Goal: Task Accomplishment & Management: Manage account settings

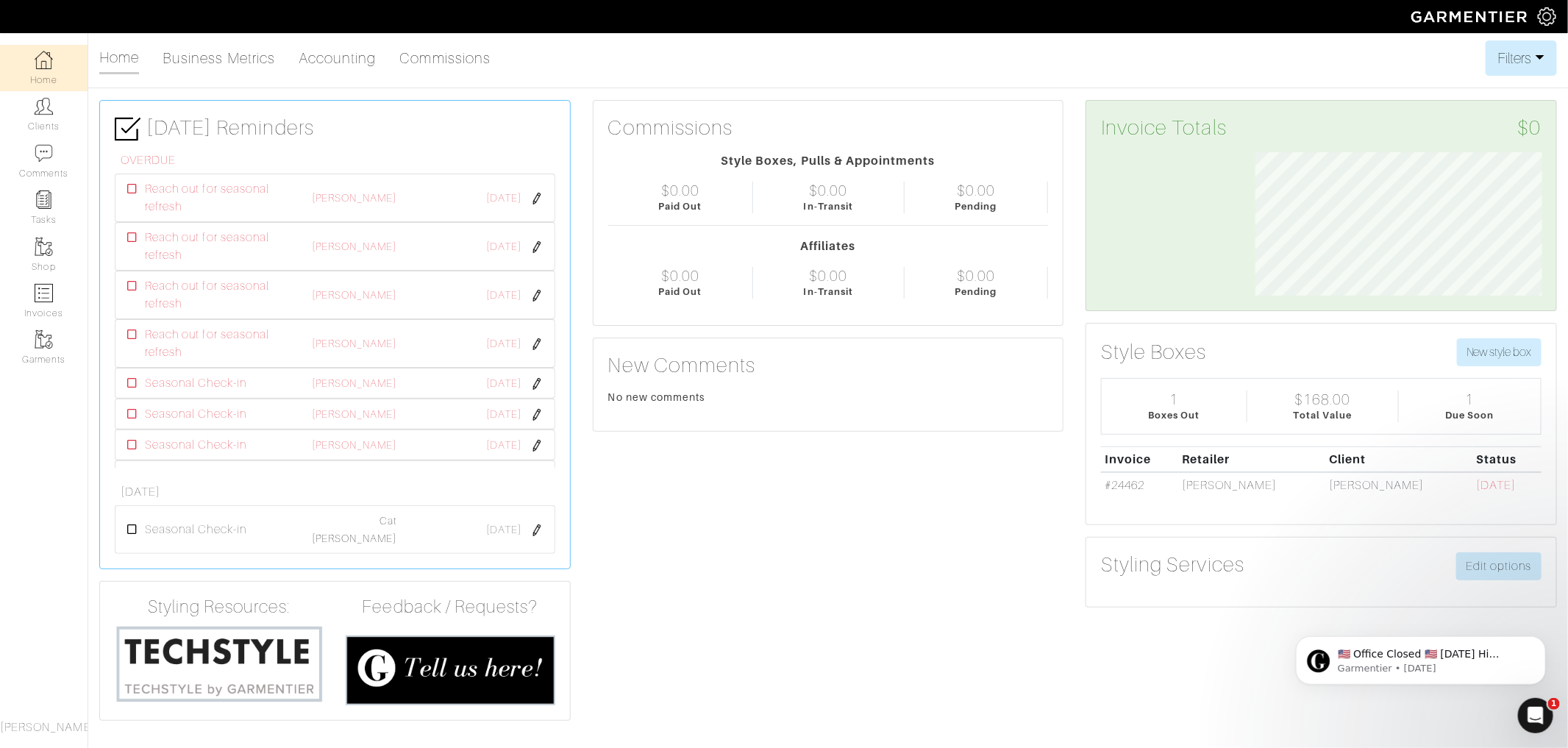
scroll to position [143, 308]
click at [21, 115] on link "Clients" at bounding box center [44, 114] width 88 height 46
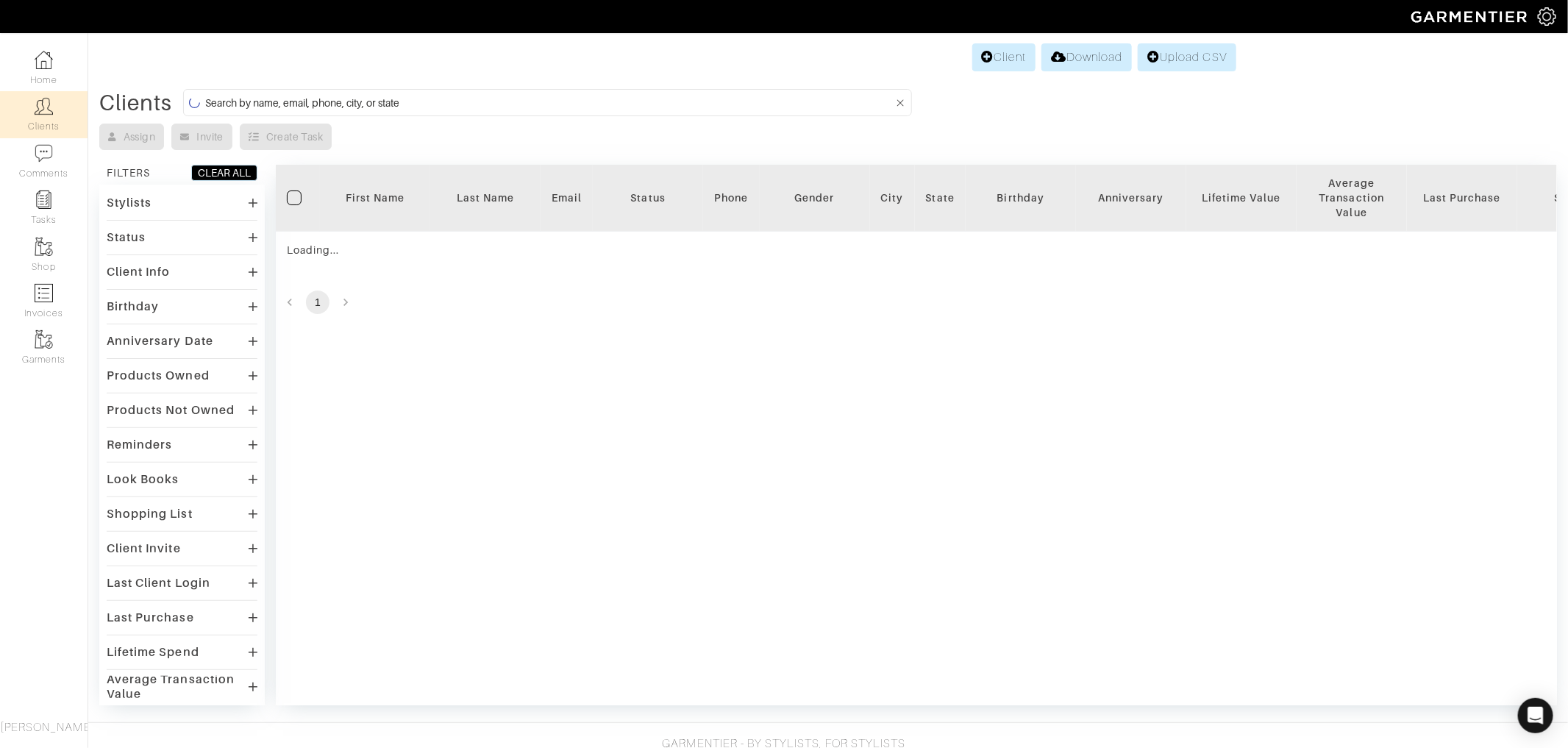
click at [456, 98] on input at bounding box center [550, 103] width 689 height 19
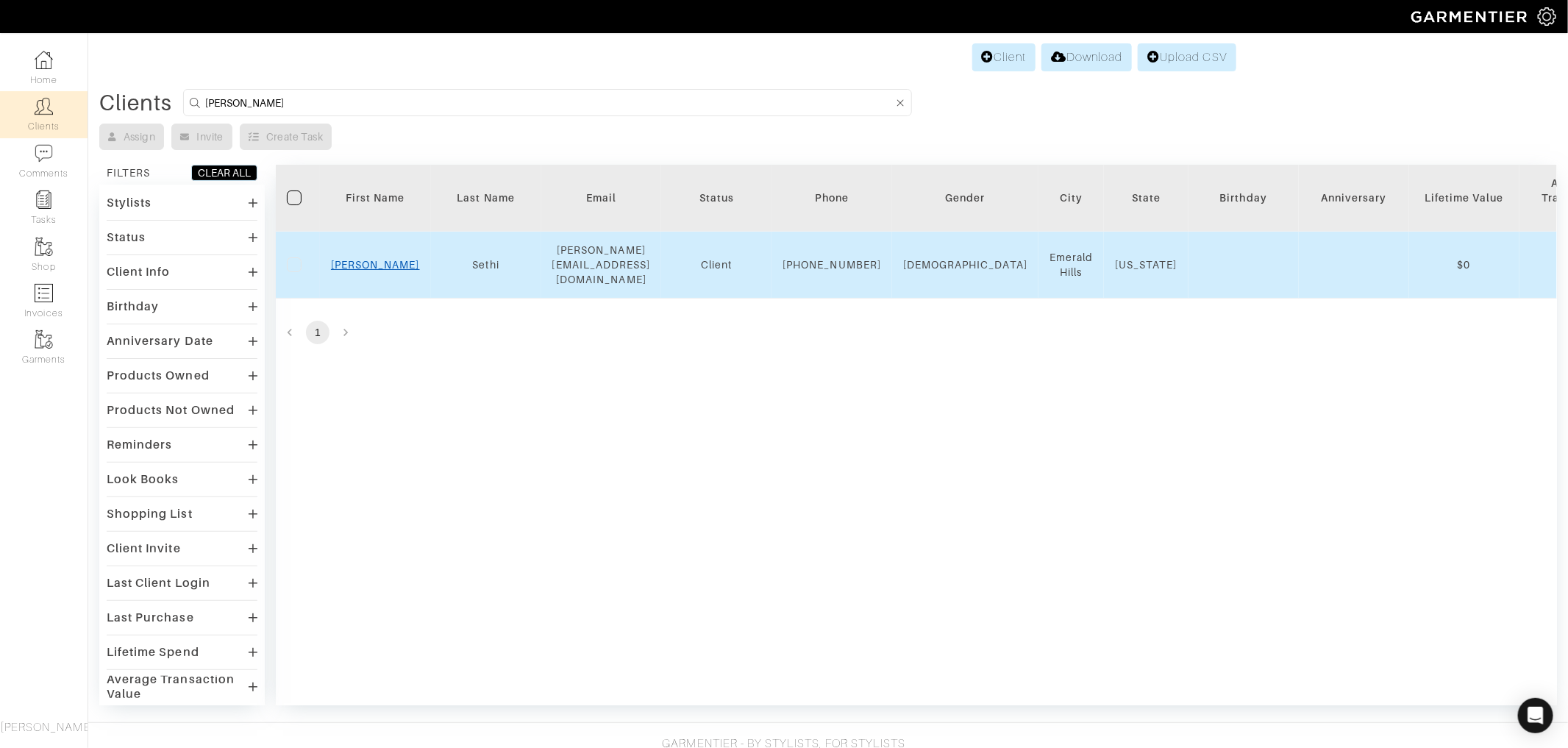
type input "pratima"
click at [372, 259] on link "Pratima" at bounding box center [376, 264] width 89 height 12
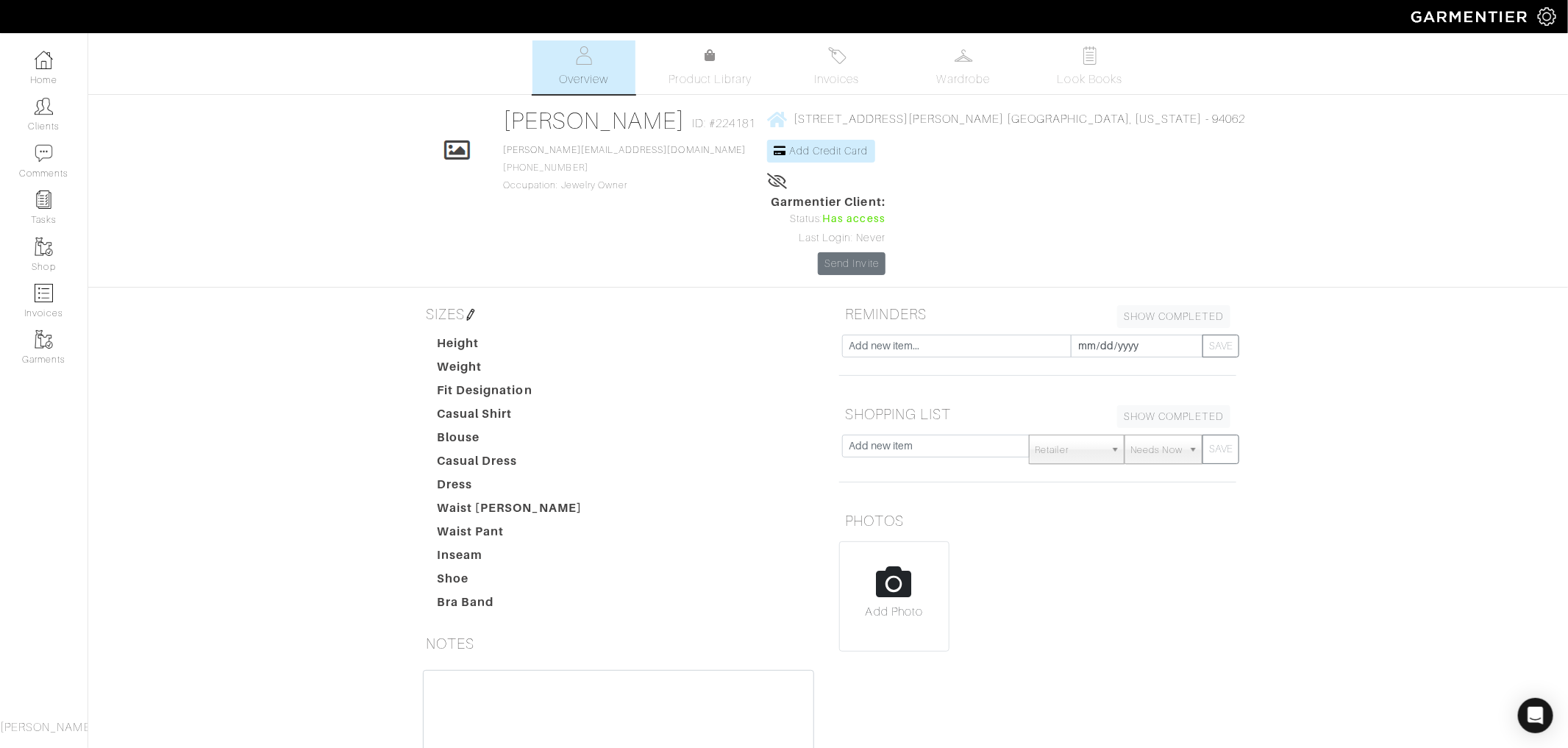
click at [461, 300] on h5 "SIZES" at bounding box center [619, 314] width 397 height 29
click at [483, 300] on h5 "SIZES" at bounding box center [619, 314] width 397 height 29
click at [474, 309] on img at bounding box center [471, 315] width 12 height 12
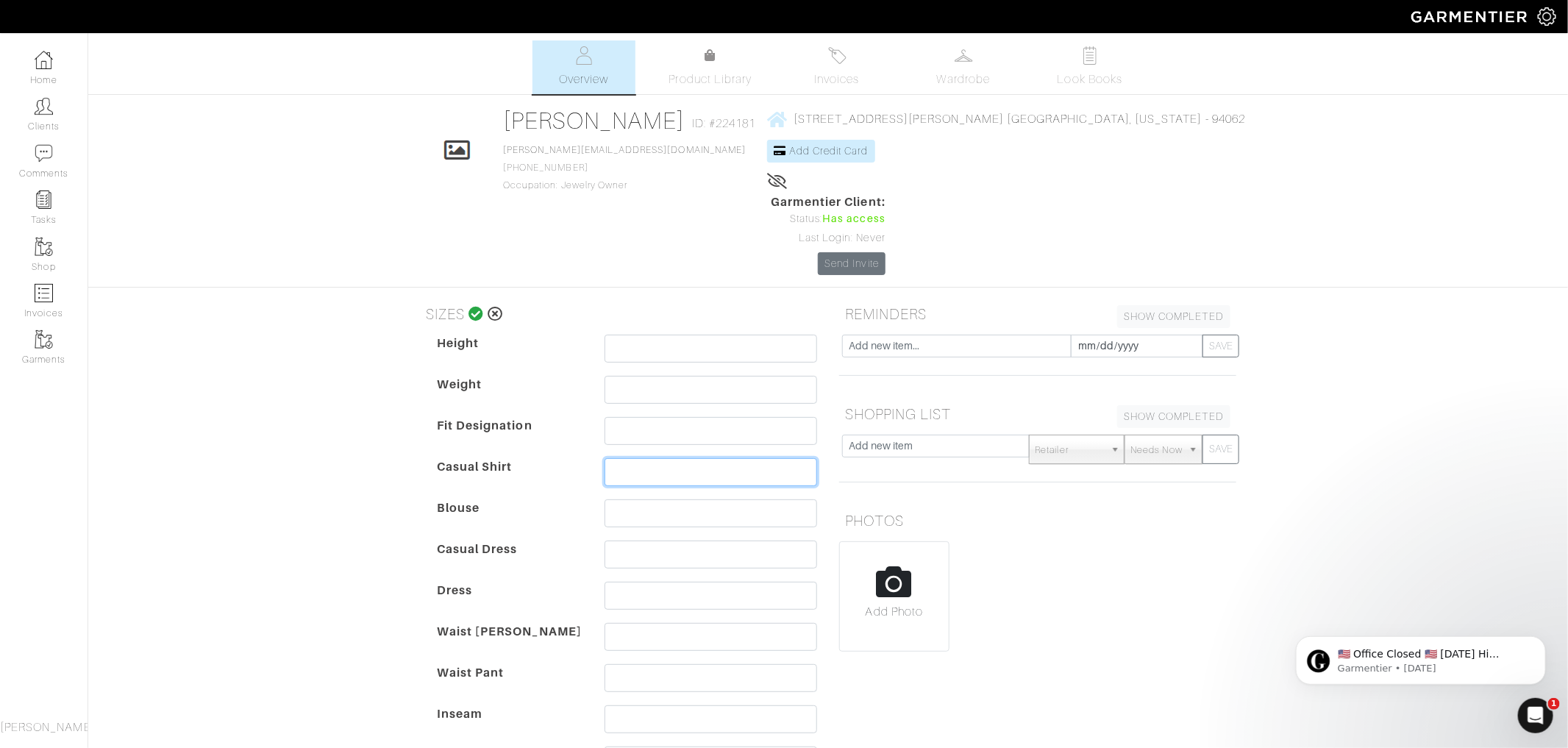
click at [668, 458] on input "text" at bounding box center [711, 472] width 212 height 28
type input "36.4 bust"
click at [632, 623] on input "text" at bounding box center [711, 637] width 212 height 28
type input "waist 31.4 inch"
click at [630, 665] on input "text" at bounding box center [711, 678] width 212 height 28
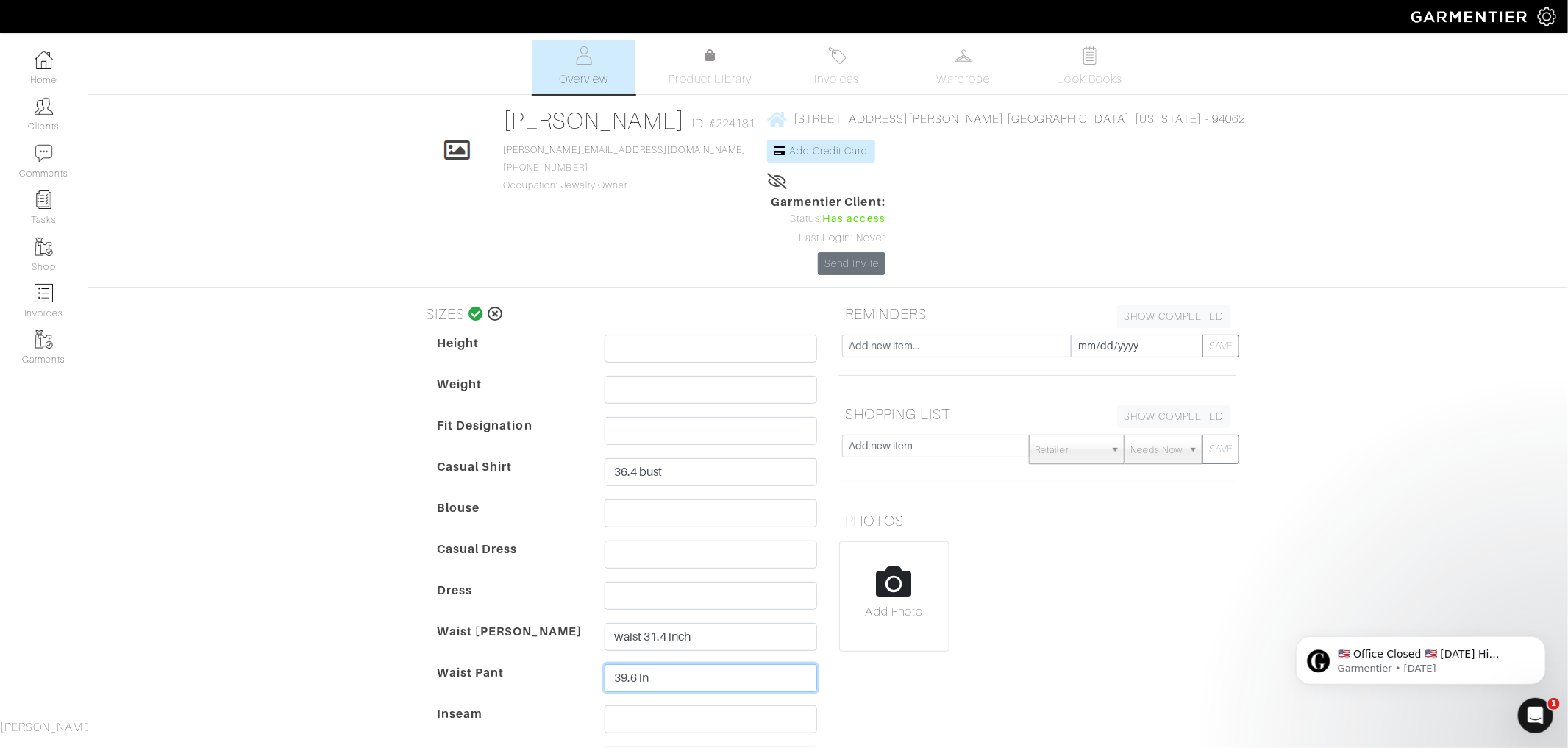
type input "39.6 in"
click at [626, 747] on input "text" at bounding box center [711, 761] width 212 height 28
type input "8"
click at [650, 334] on input "text" at bounding box center [711, 348] width 212 height 28
type input "5'4"
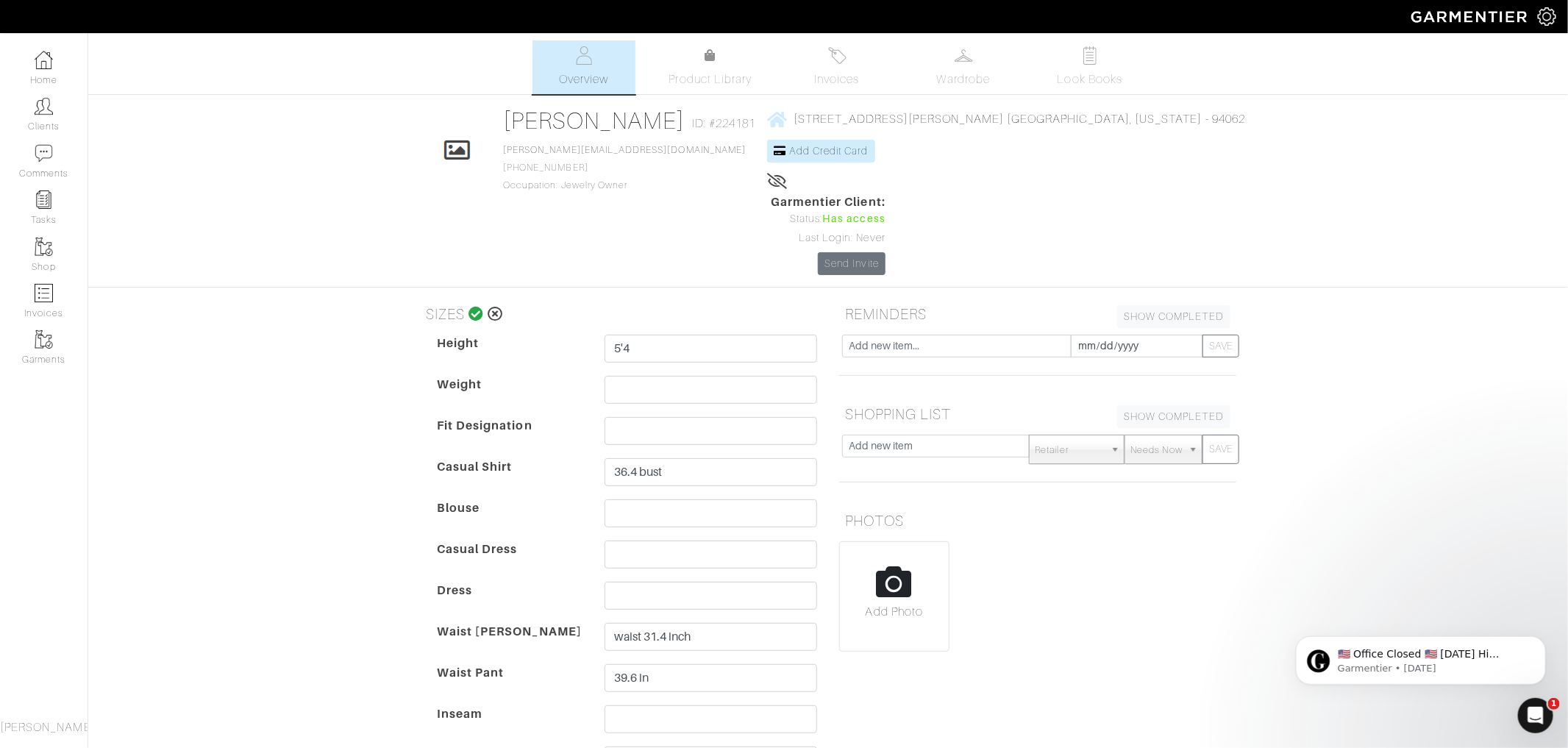
click at [473, 307] on icon at bounding box center [476, 313] width 15 height 14
